Goal: Task Accomplishment & Management: Use online tool/utility

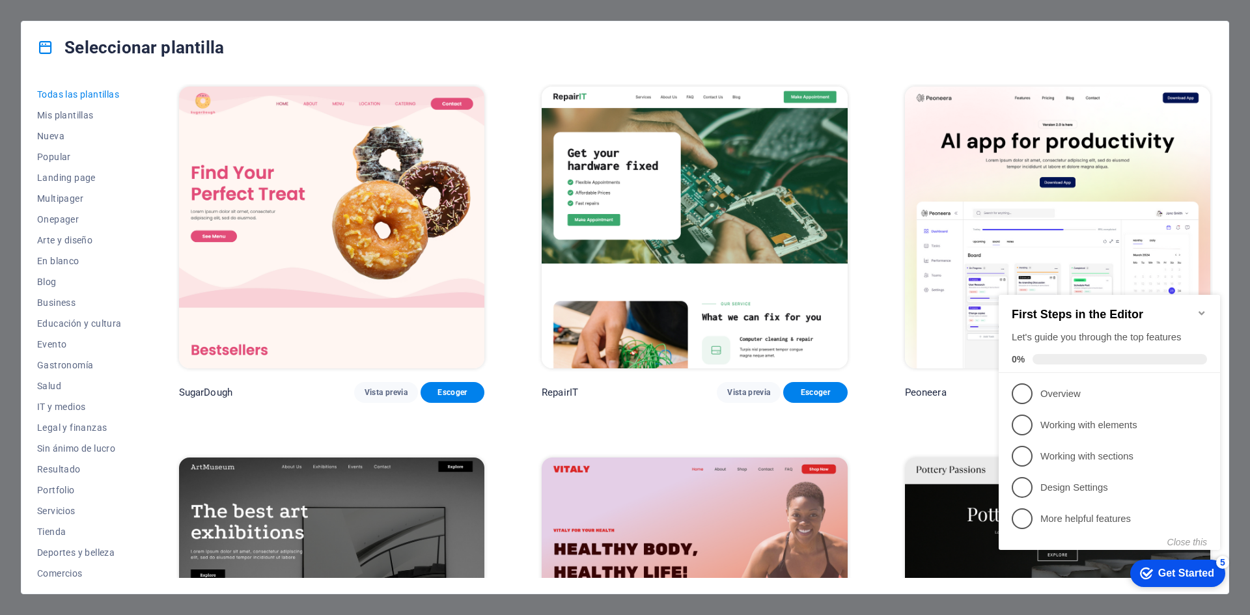
click at [926, 48] on div "Seleccionar plantilla" at bounding box center [624, 47] width 1207 height 52
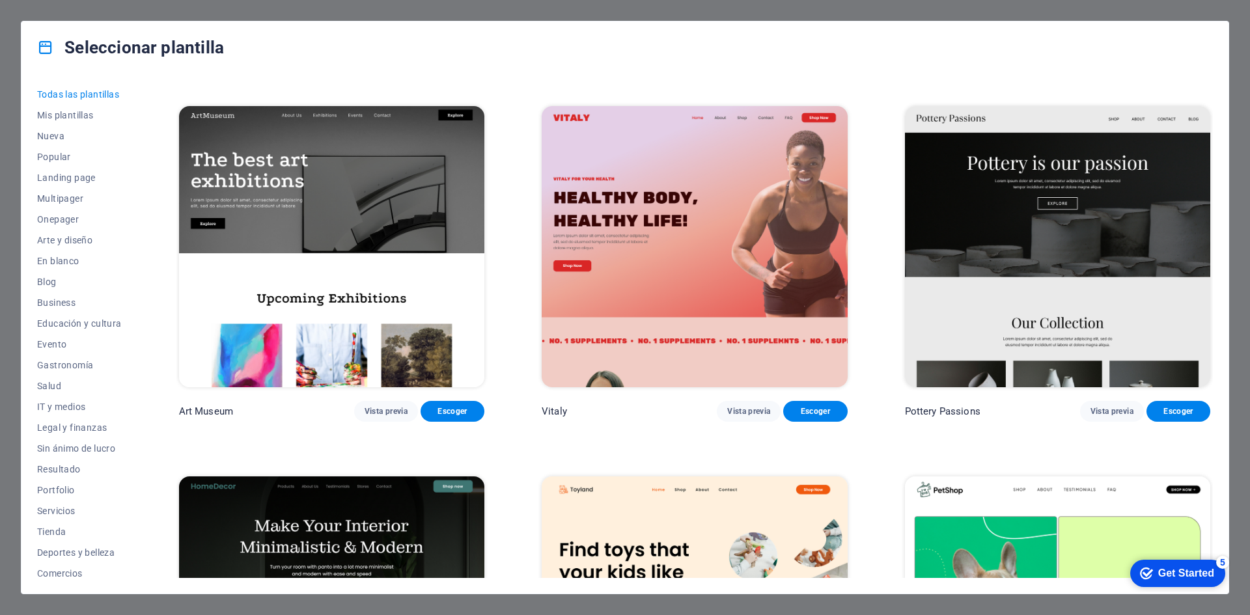
scroll to position [391, 0]
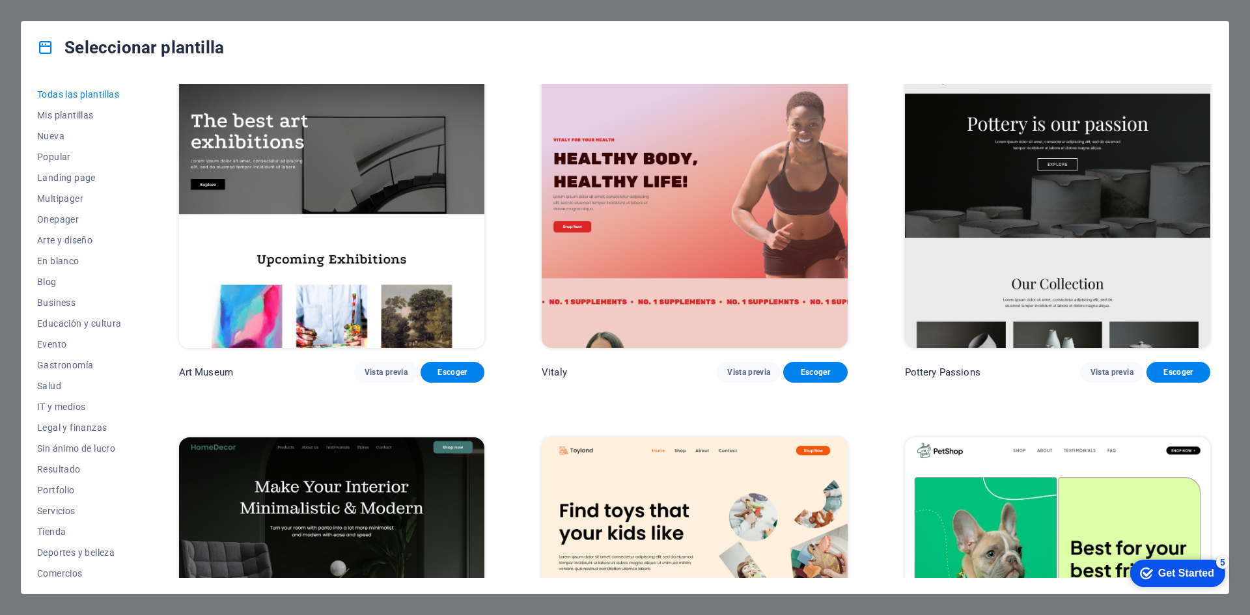
click at [435, 610] on div "Seleccionar plantilla Todas las plantillas Mis plantillas Nueva Popular Landing…" at bounding box center [625, 307] width 1250 height 615
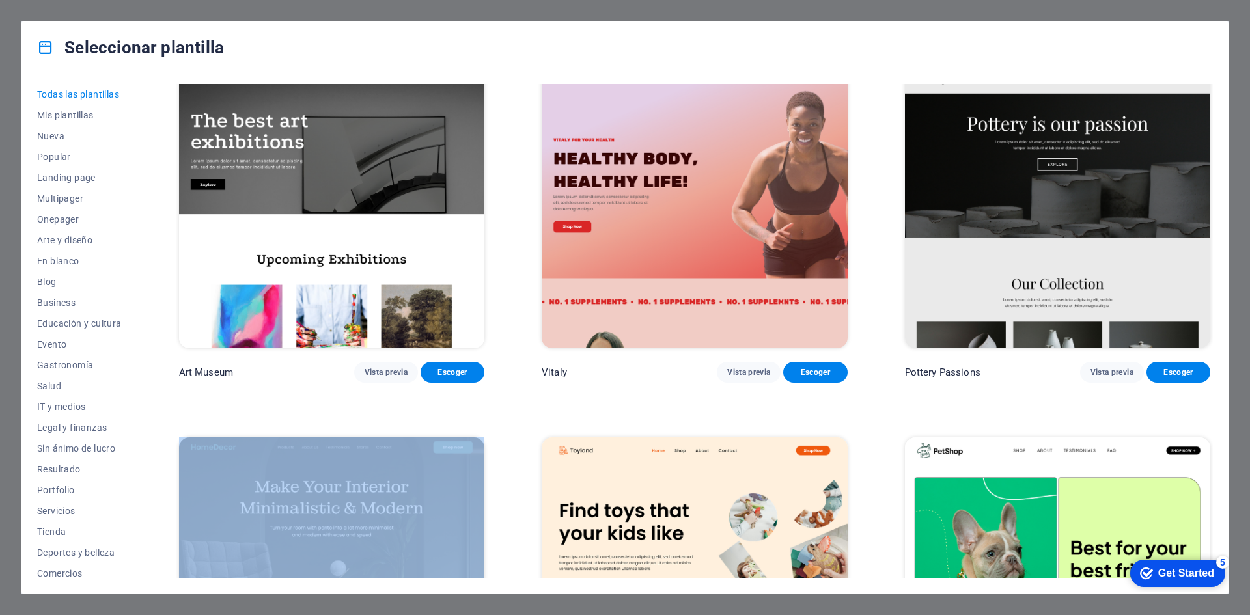
click at [435, 610] on div "Seleccionar plantilla Todas las plantillas Mis plantillas Nueva Popular Landing…" at bounding box center [625, 307] width 1250 height 615
click at [1159, 571] on div "Get Started" at bounding box center [1186, 574] width 56 height 12
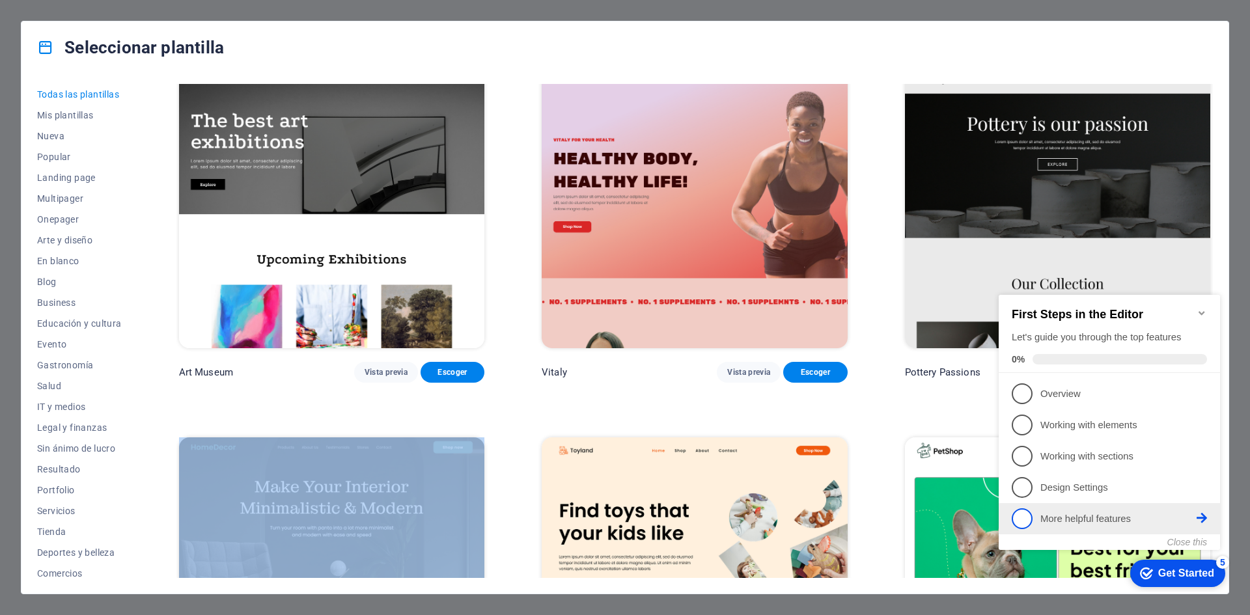
click at [1073, 526] on link "5 More helpful features - incomplete" at bounding box center [1109, 518] width 195 height 21
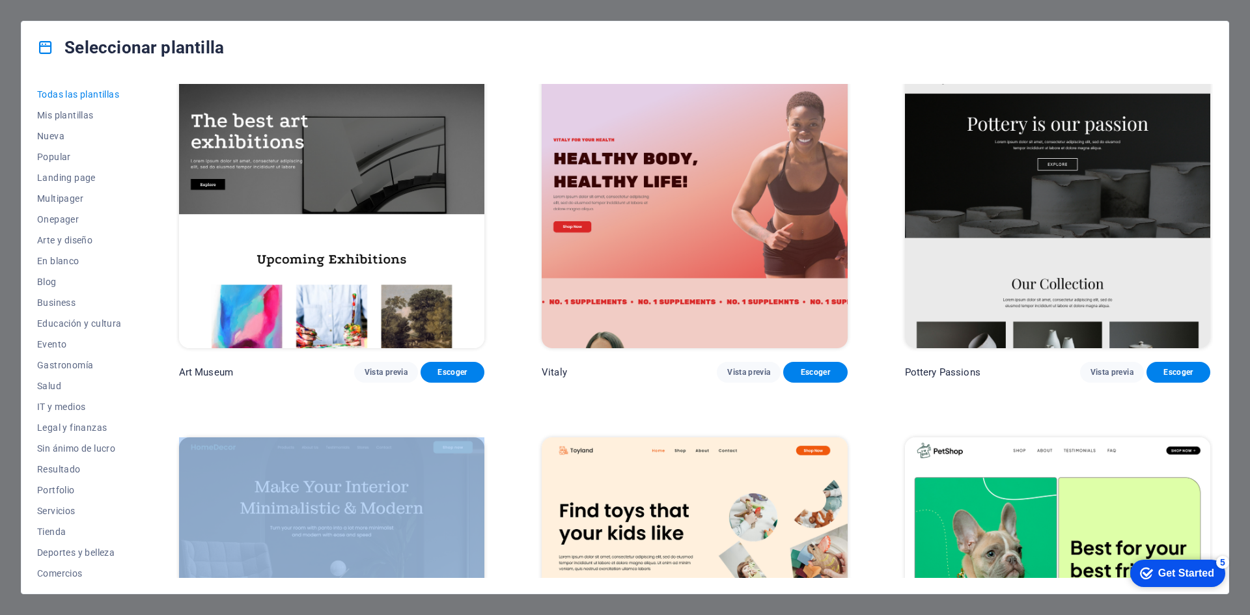
click at [1142, 568] on icon "Get Started 5 items remaining, 0% complete" at bounding box center [1146, 574] width 13 height 12
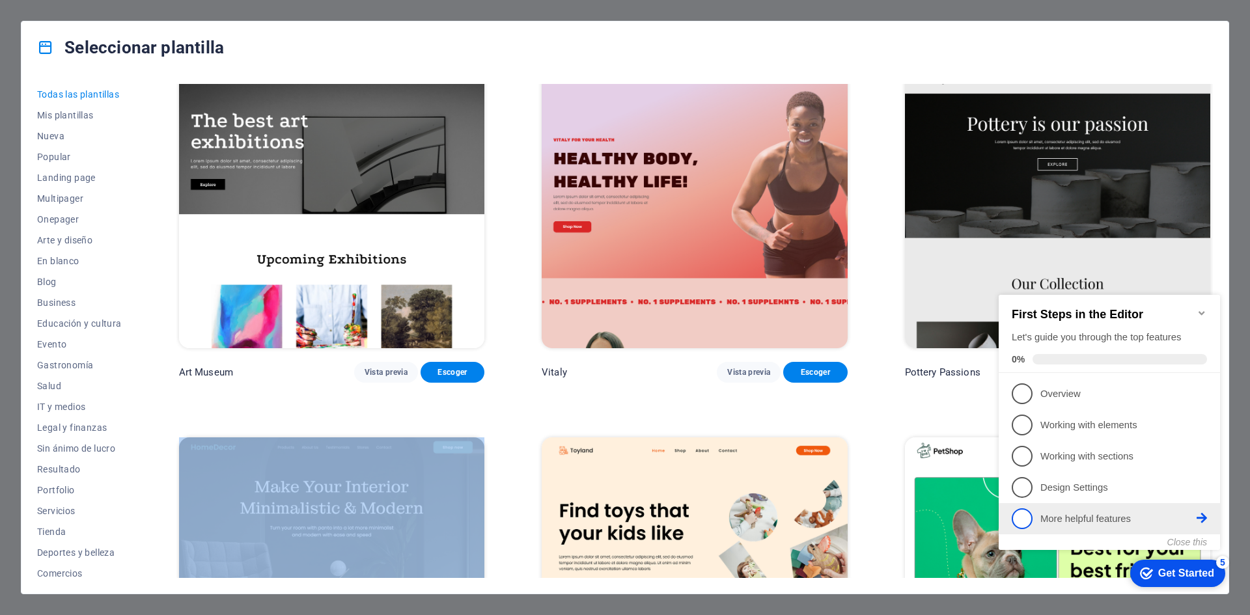
click at [1032, 516] on span "5" at bounding box center [1022, 518] width 21 height 21
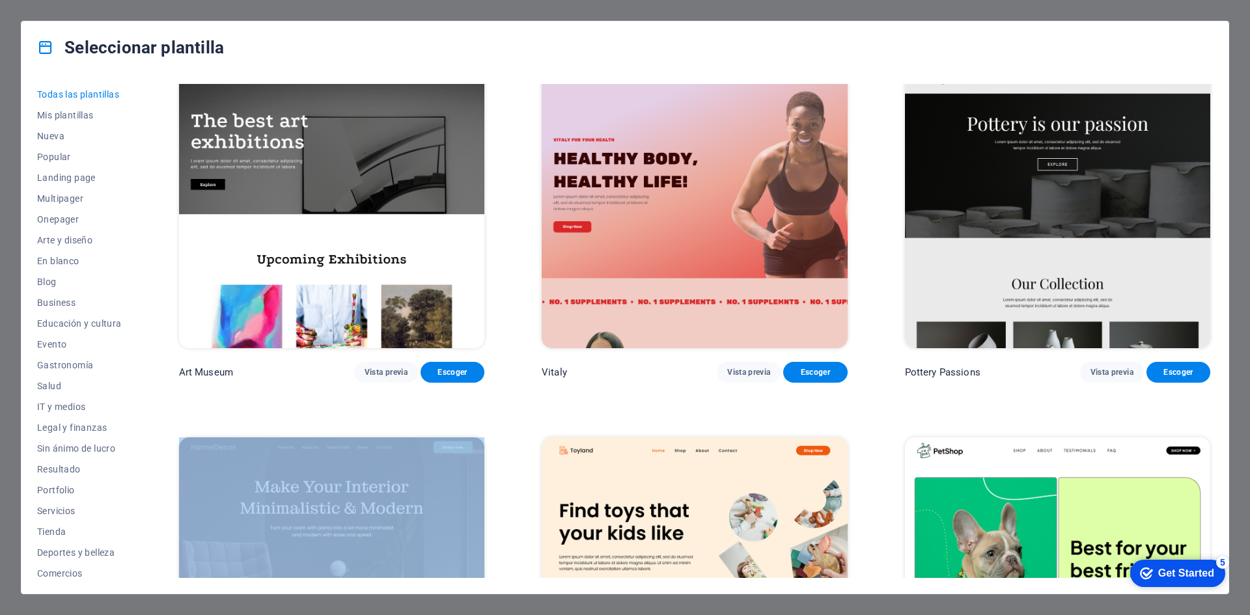
click at [1225, 587] on div "checkmark Get Started 5" at bounding box center [1177, 573] width 95 height 27
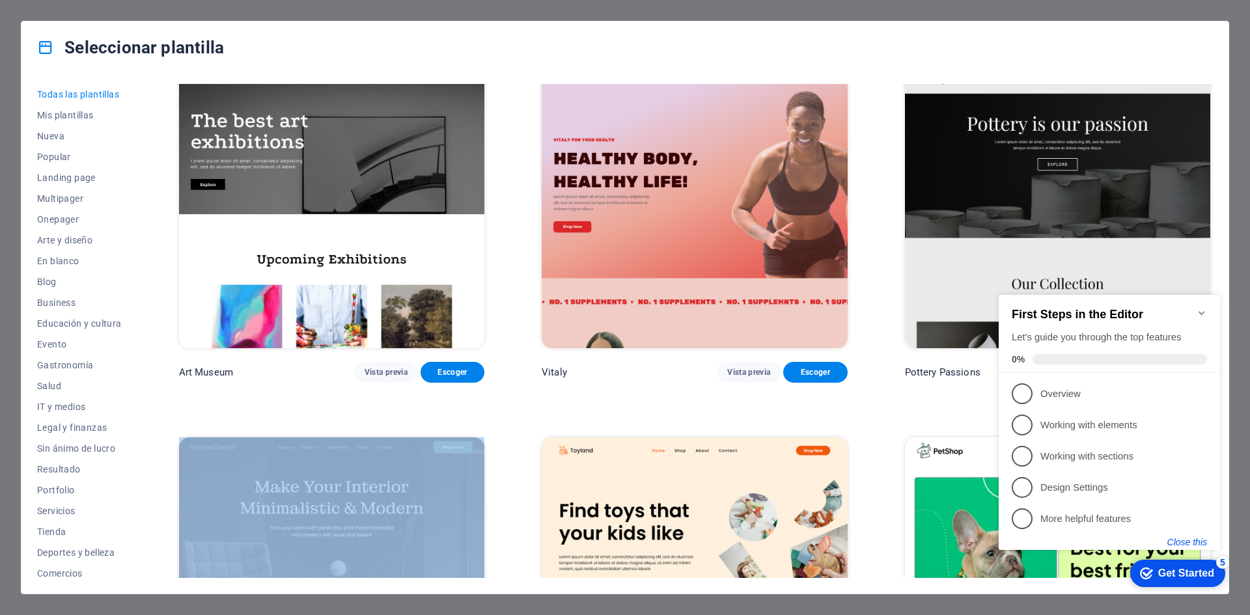
click at [1184, 541] on button "Close this" at bounding box center [1187, 542] width 40 height 10
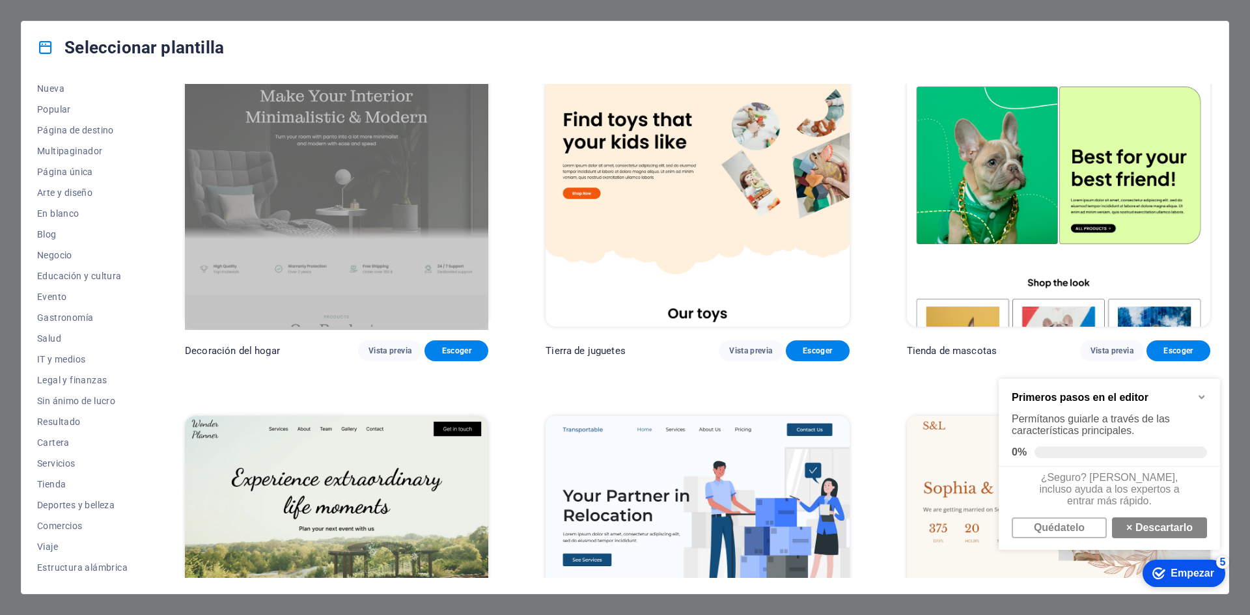
scroll to position [2, 0]
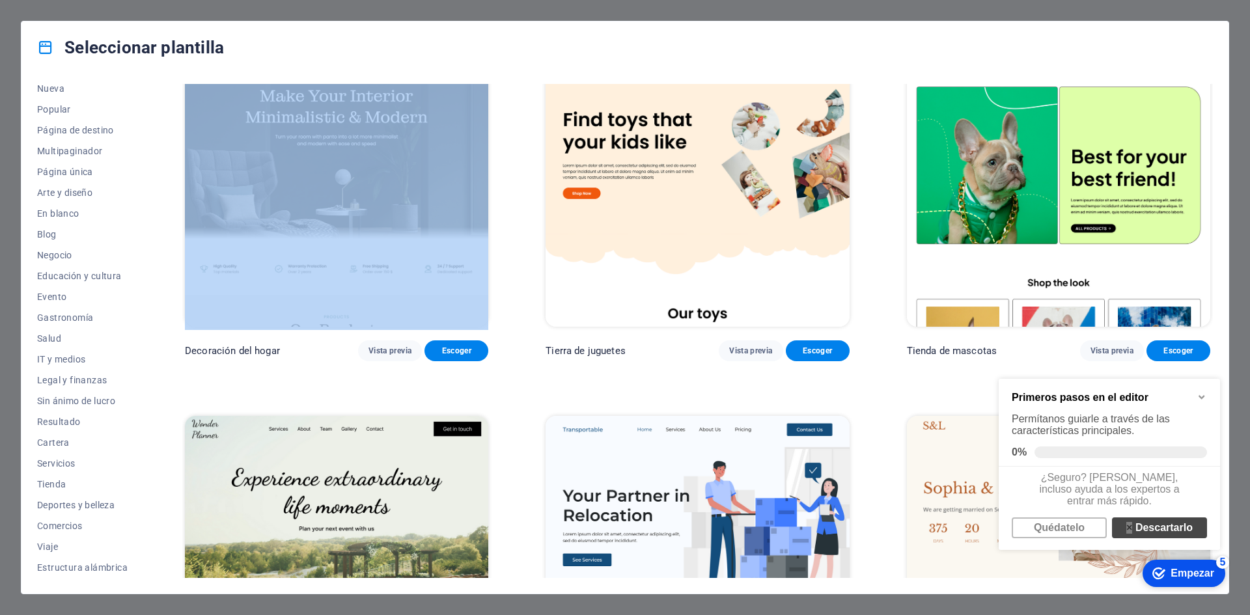
click at [1126, 526] on font "×" at bounding box center [1129, 527] width 6 height 11
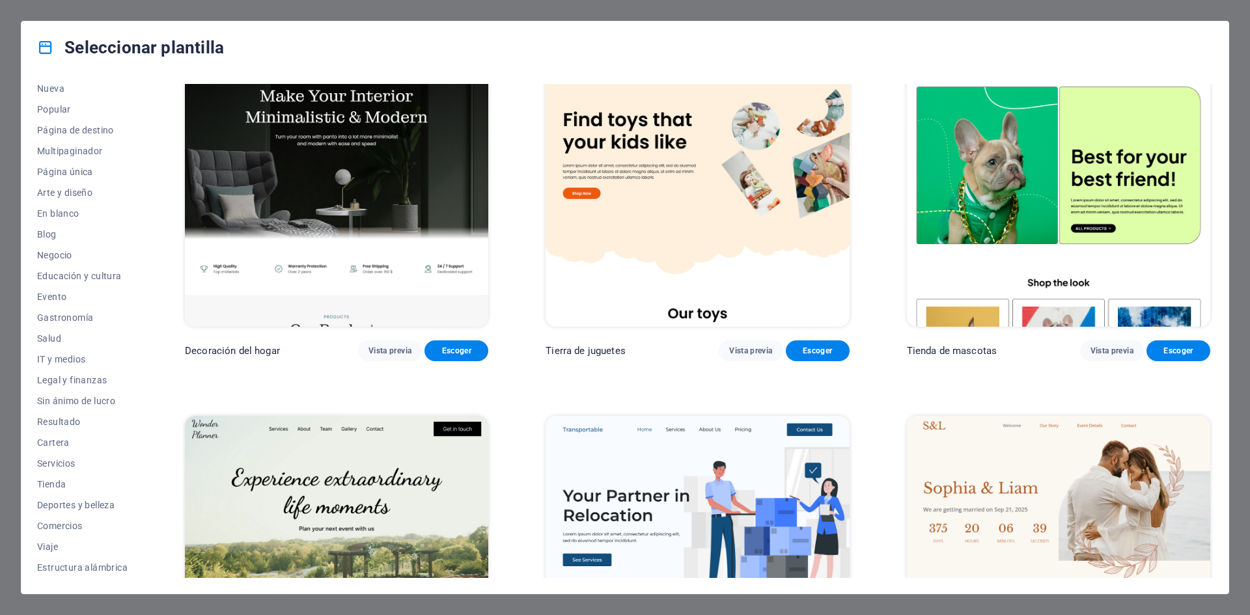
click at [1224, 5] on div "Seleccionar plantilla Todas las plantillas Mis plantillas Nueva Popular Página …" at bounding box center [625, 307] width 1250 height 615
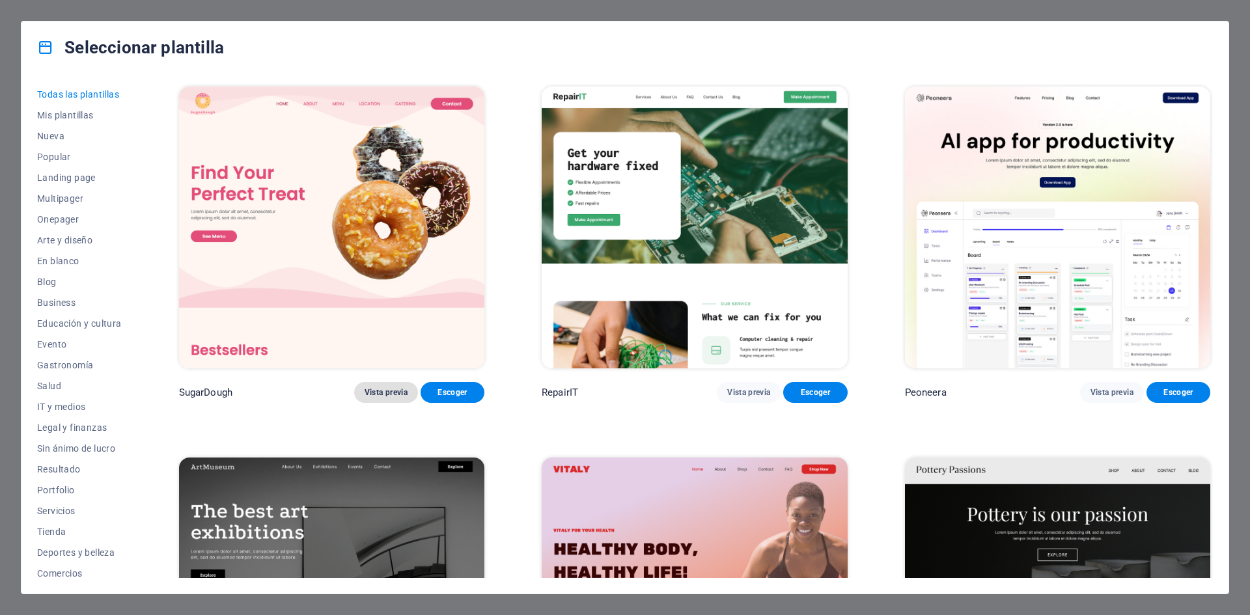
click at [374, 390] on span "Vista previa" at bounding box center [386, 392] width 43 height 10
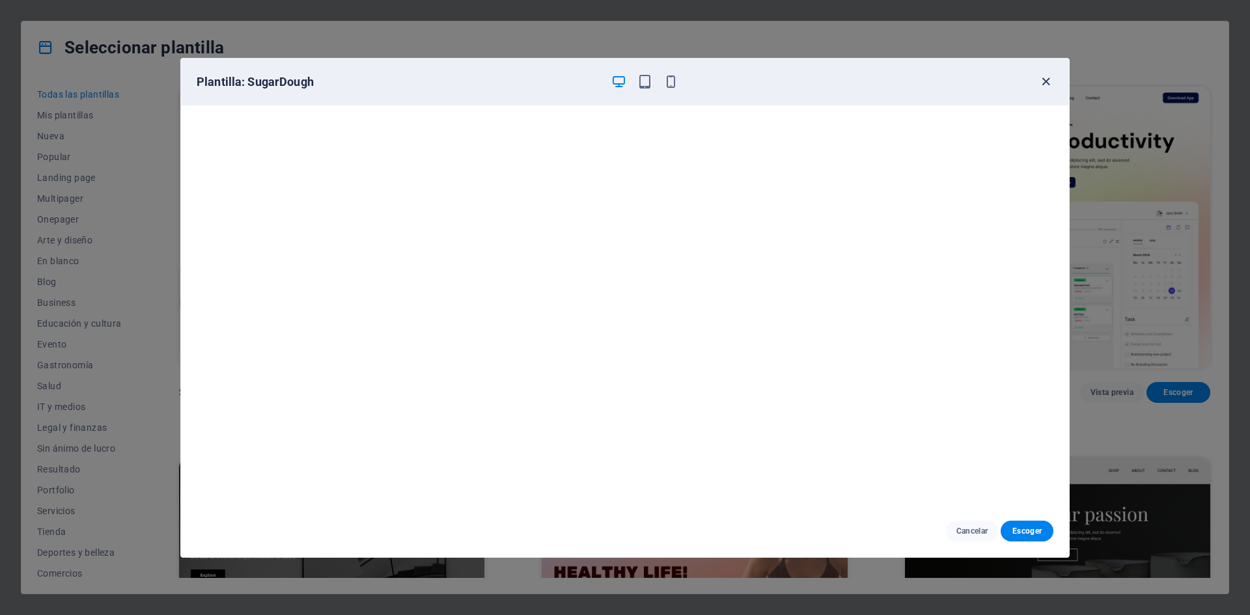
click at [1047, 80] on icon "button" at bounding box center [1045, 81] width 15 height 15
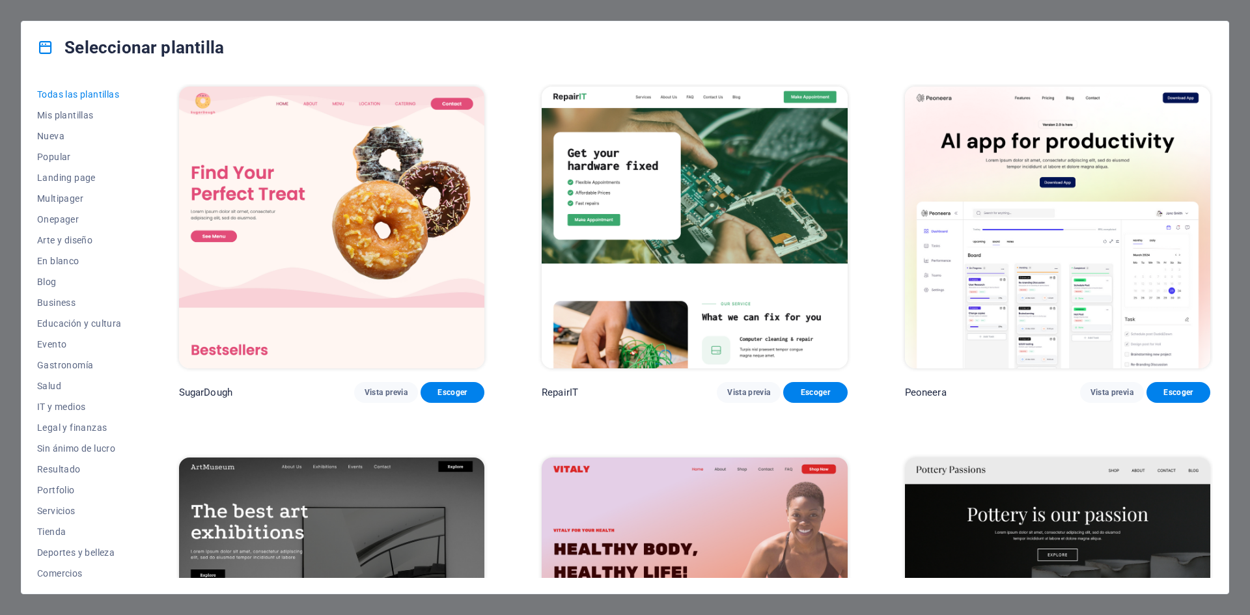
click at [1249, 35] on div "Seleccionar plantilla Todas las plantillas Mis plantillas Nueva Popular Landing…" at bounding box center [625, 307] width 1250 height 615
drag, startPoint x: 1249, startPoint y: 36, endPoint x: 1239, endPoint y: 44, distance: 12.0
click at [1246, 36] on div "Seleccionar plantilla Todas las plantillas Mis plantillas Nueva Popular Landing…" at bounding box center [625, 307] width 1250 height 615
click at [1239, 45] on div "Seleccionar plantilla Todas las plantillas Mis plantillas Nueva Popular Landing…" at bounding box center [625, 307] width 1250 height 615
